Goal: Task Accomplishment & Management: Manage account settings

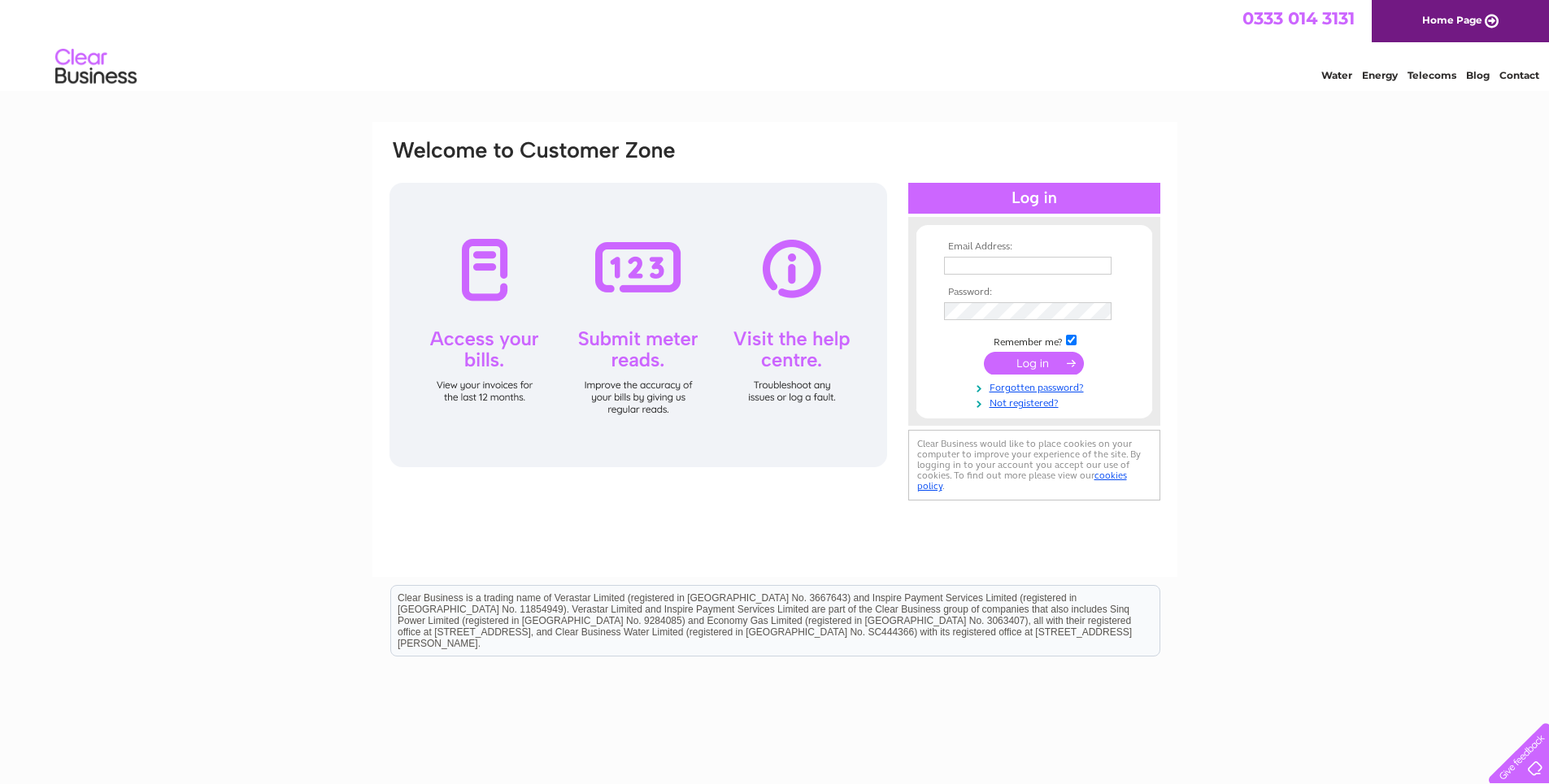
type input "[EMAIL_ADDRESS][DOMAIN_NAME]"
click at [1035, 364] on input "submit" at bounding box center [1034, 363] width 100 height 22
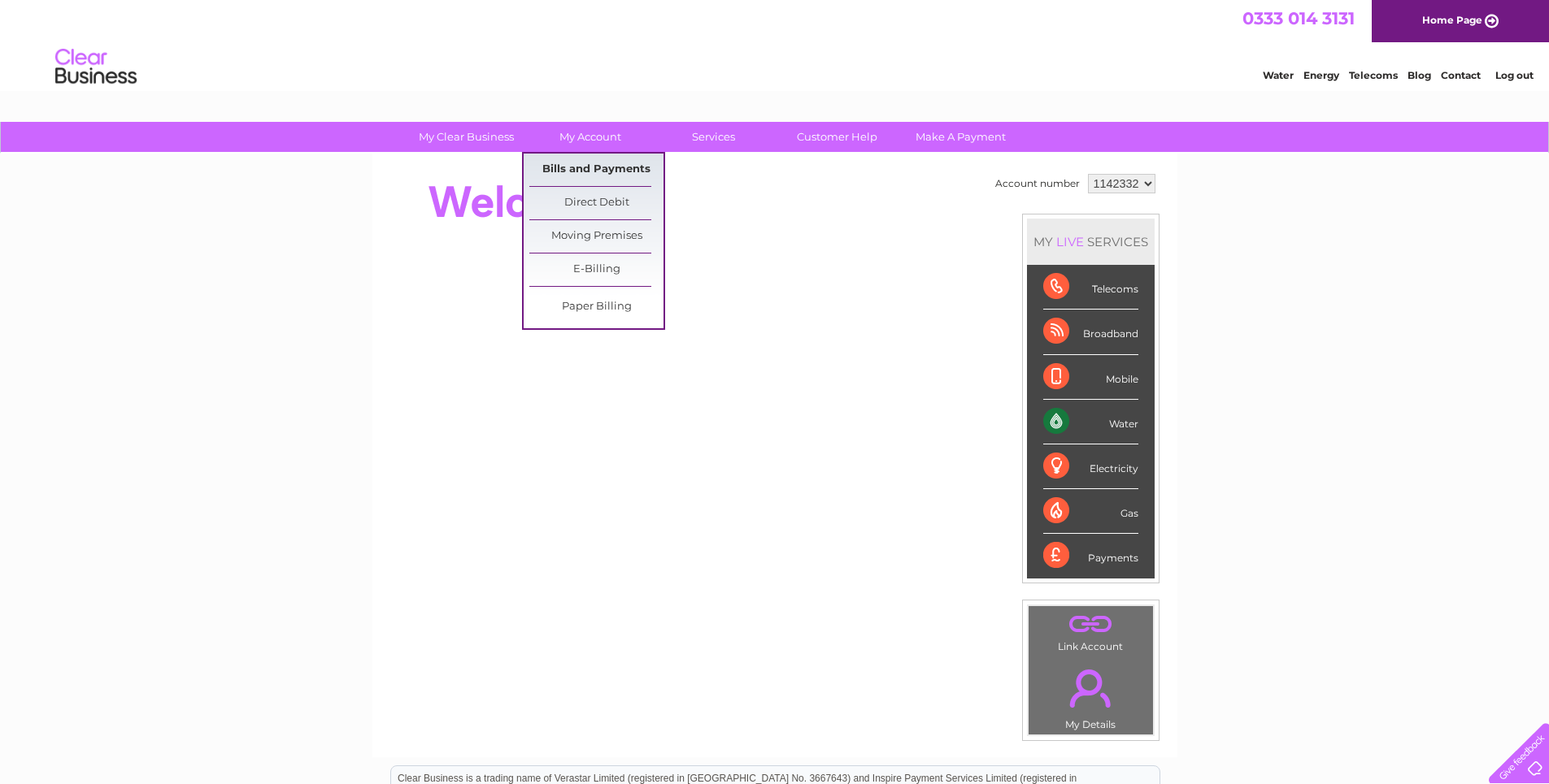
click at [584, 167] on link "Bills and Payments" at bounding box center [596, 170] width 134 height 33
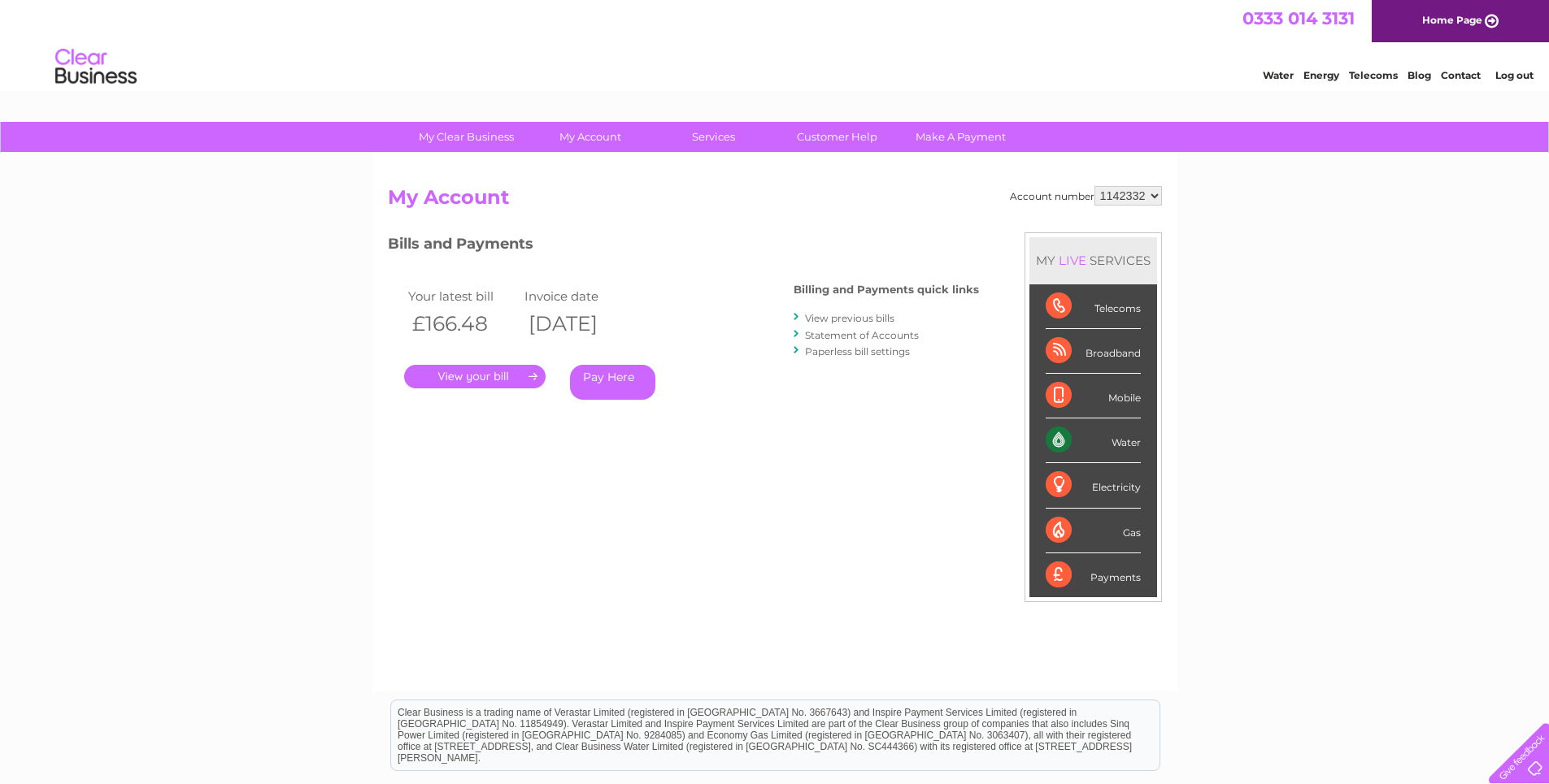
click at [509, 370] on link "." at bounding box center [475, 376] width 141 height 23
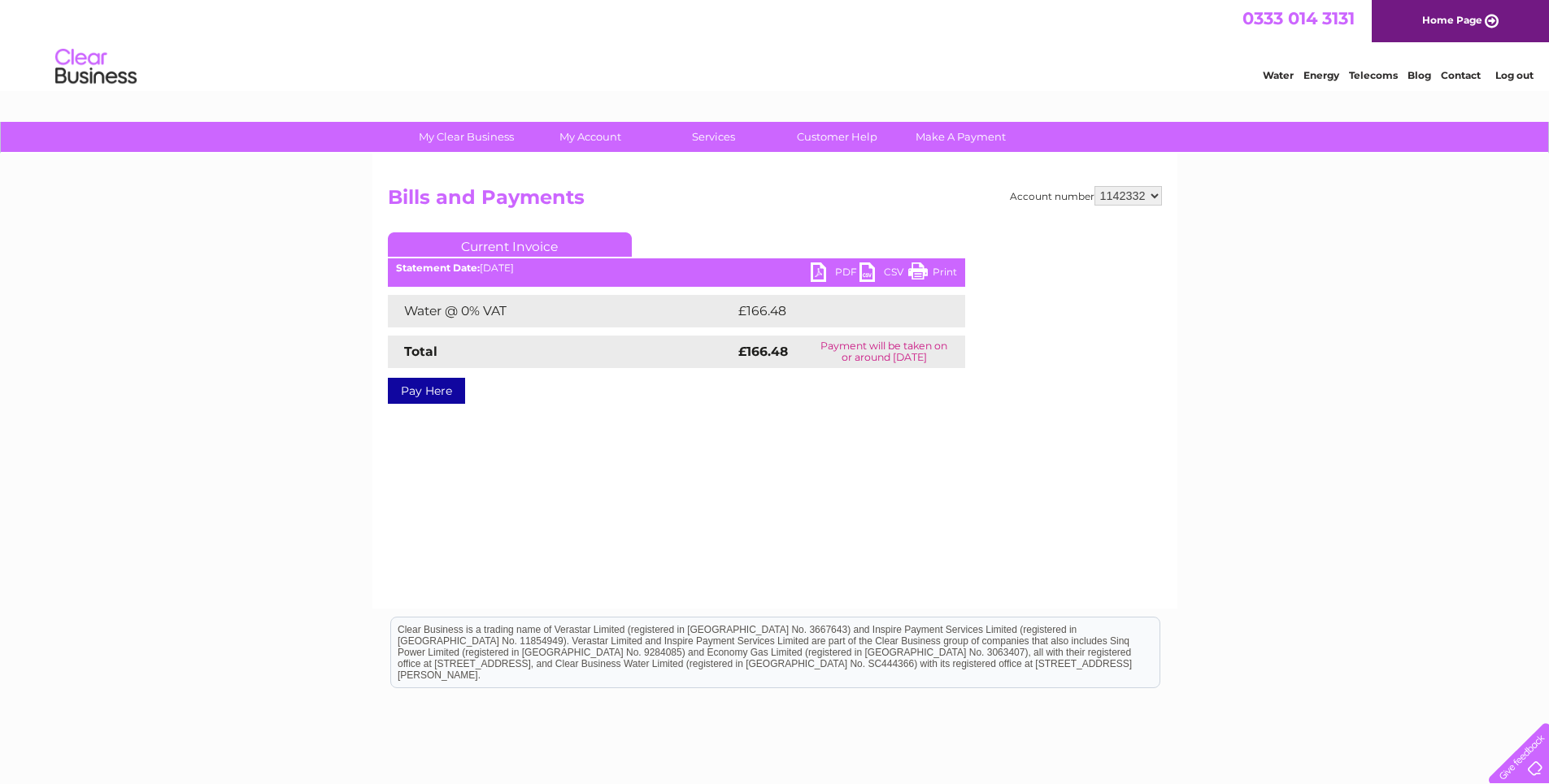
click at [816, 273] on link "PDF" at bounding box center [835, 273] width 49 height 23
